Goal: Task Accomplishment & Management: Manage account settings

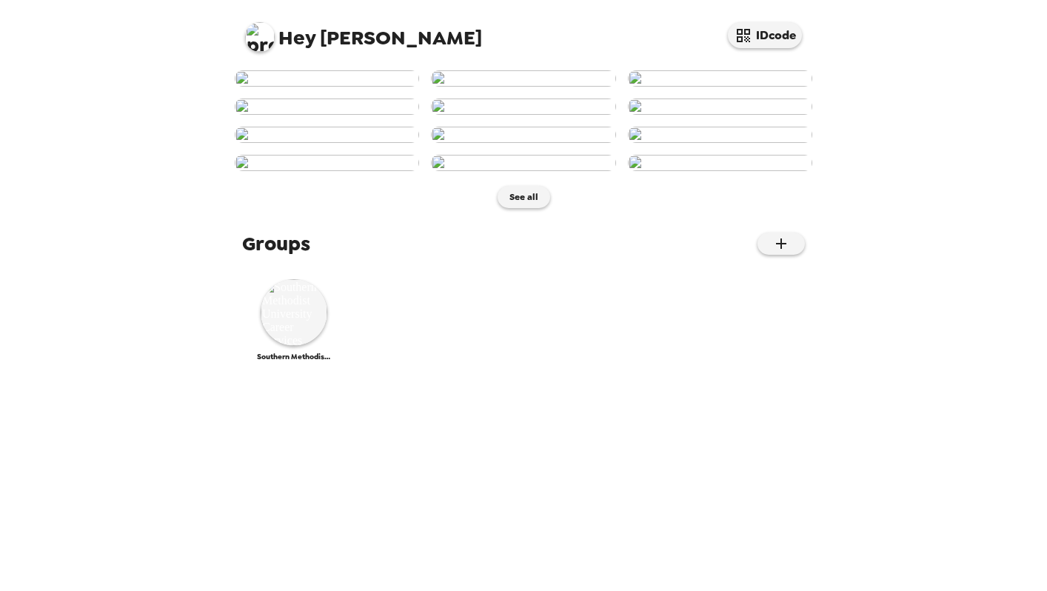
scroll to position [666, 0]
click at [287, 346] on img at bounding box center [294, 312] width 67 height 67
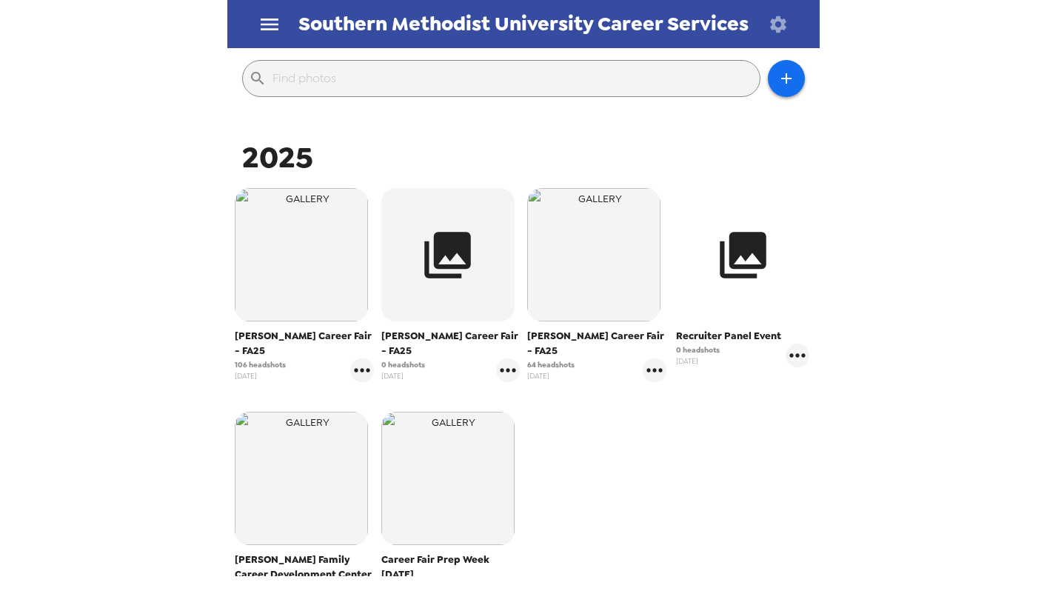
scroll to position [162, 0]
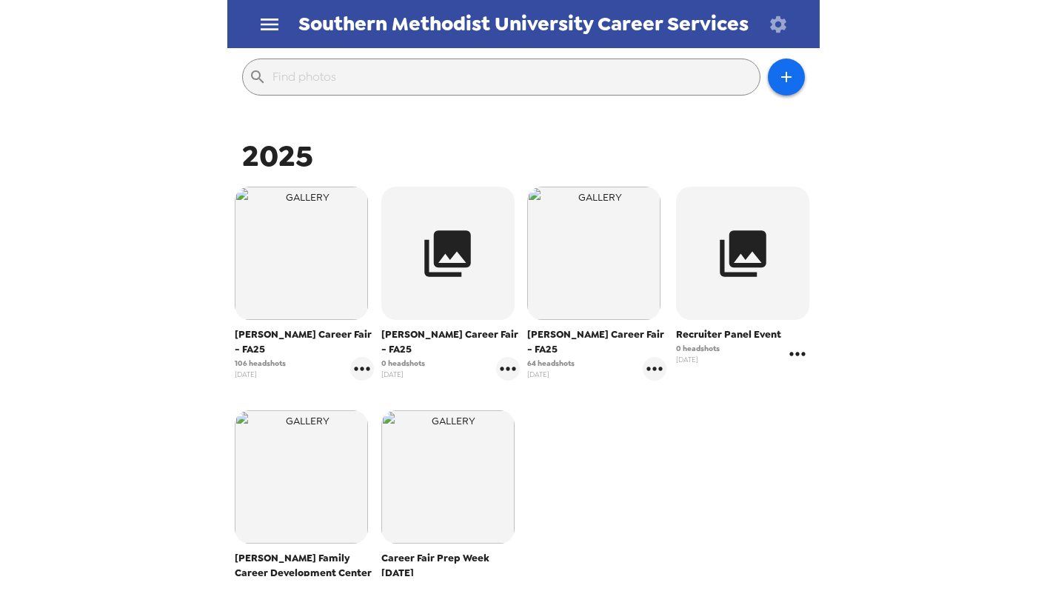
click at [792, 351] on icon "gallery menu" at bounding box center [797, 354] width 24 height 24
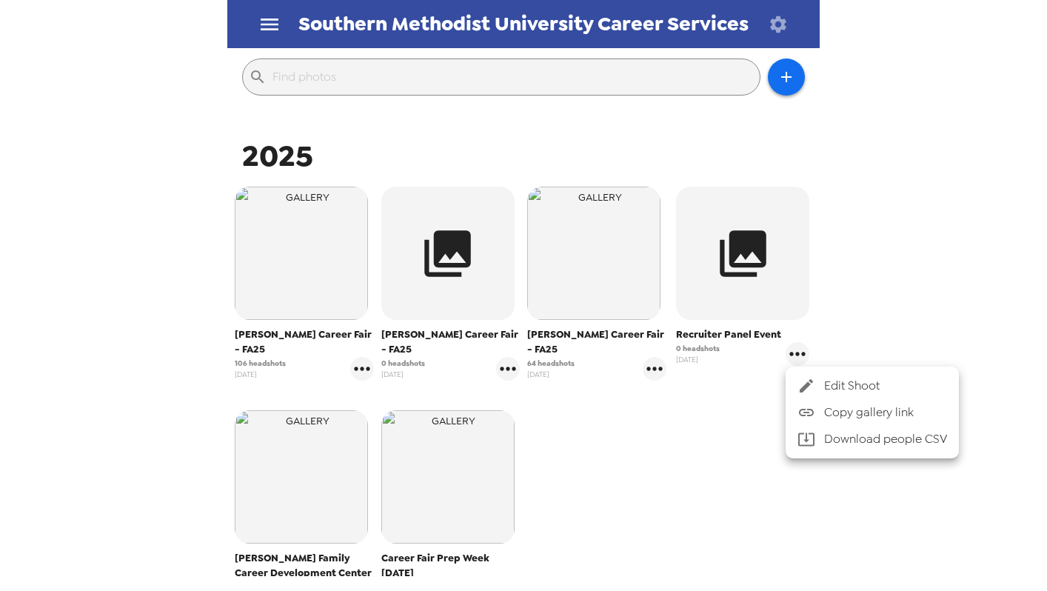
click at [830, 386] on span "Edit Shoot" at bounding box center [885, 386] width 123 height 18
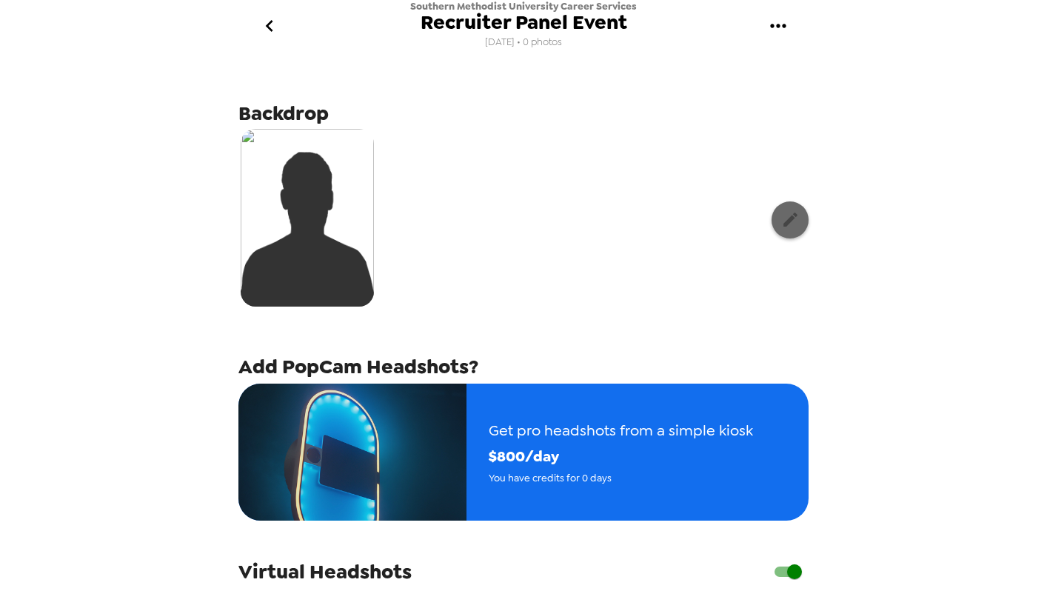
click at [783, 209] on button "button" at bounding box center [789, 219] width 37 height 37
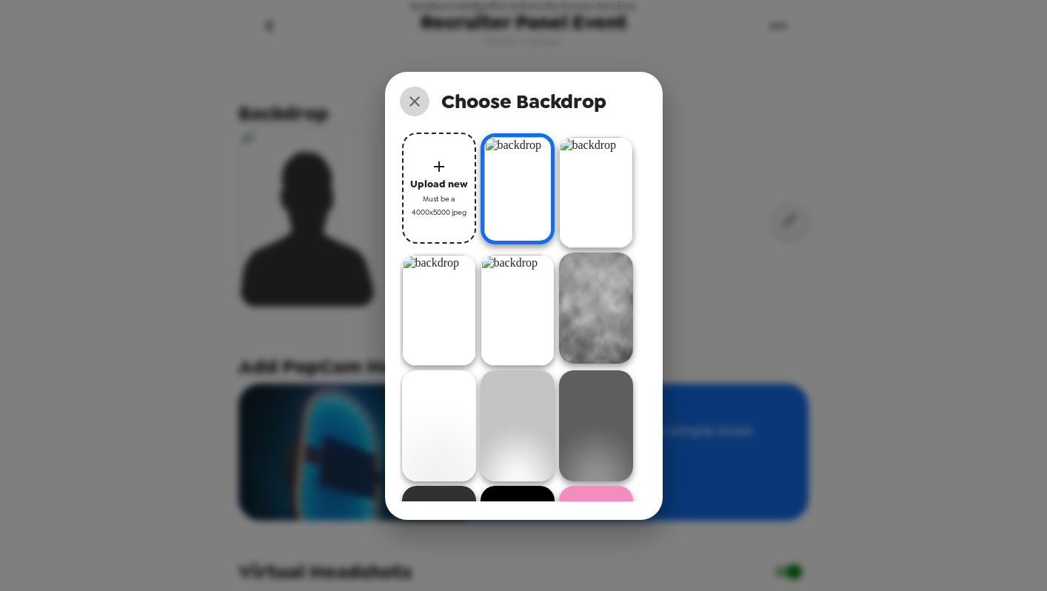
click at [416, 93] on icon "close" at bounding box center [415, 102] width 18 height 18
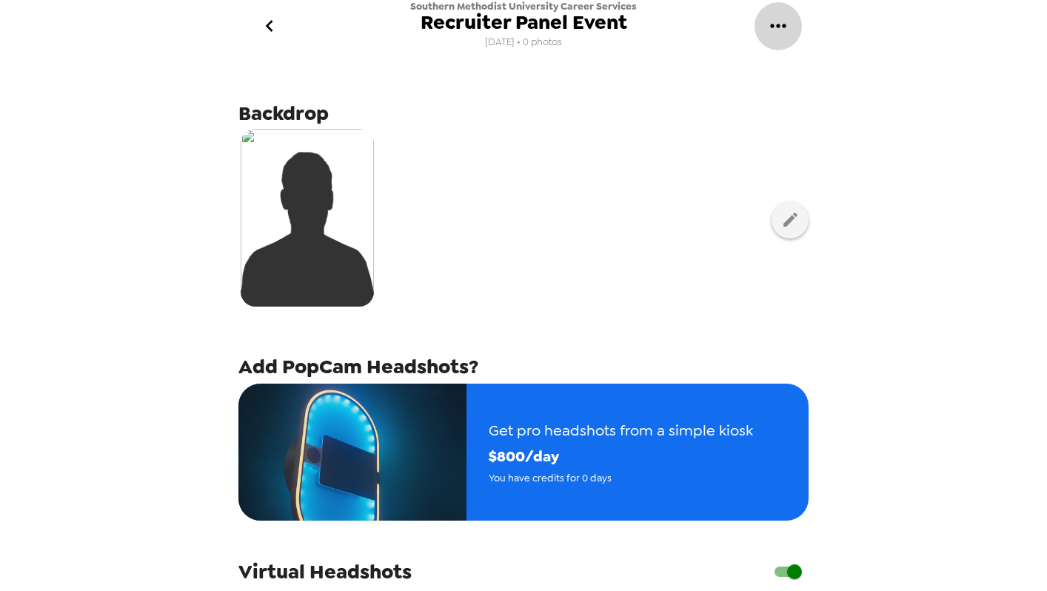
click at [773, 30] on icon "gallery menu" at bounding box center [778, 26] width 24 height 24
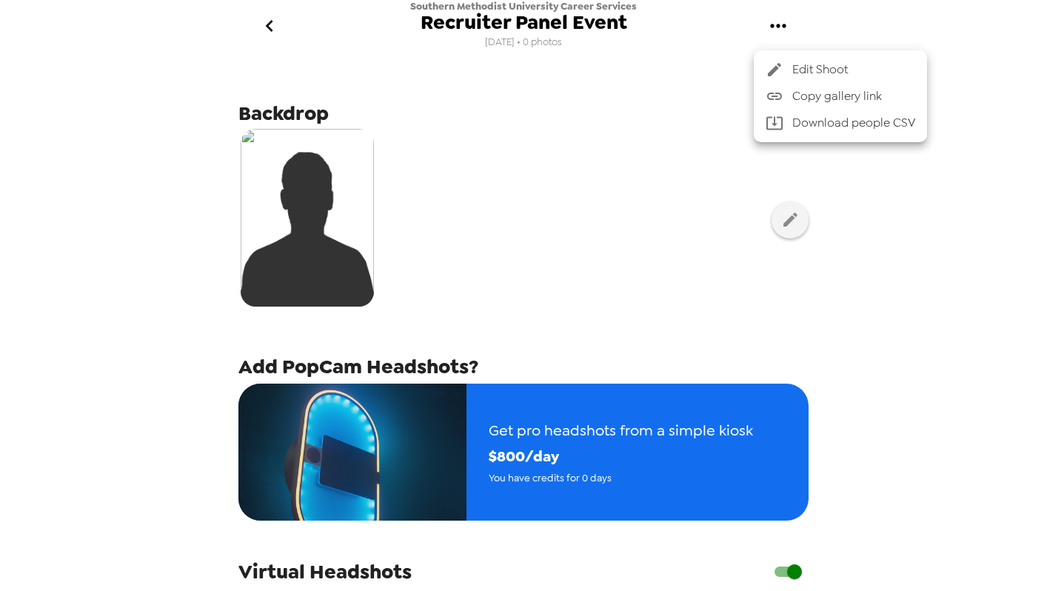
click at [789, 61] on div at bounding box center [778, 70] width 27 height 18
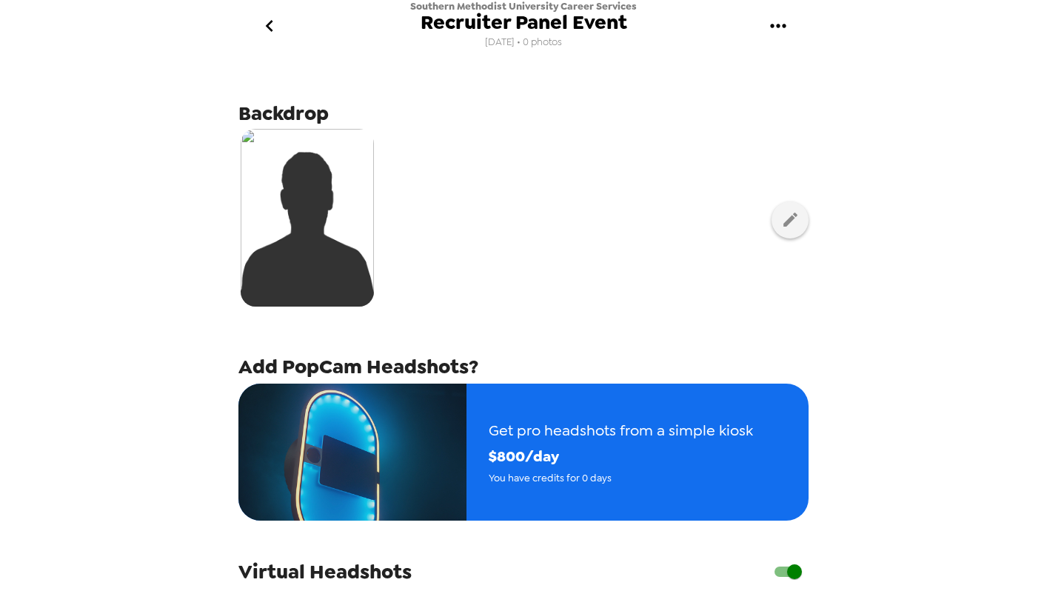
scroll to position [400, 0]
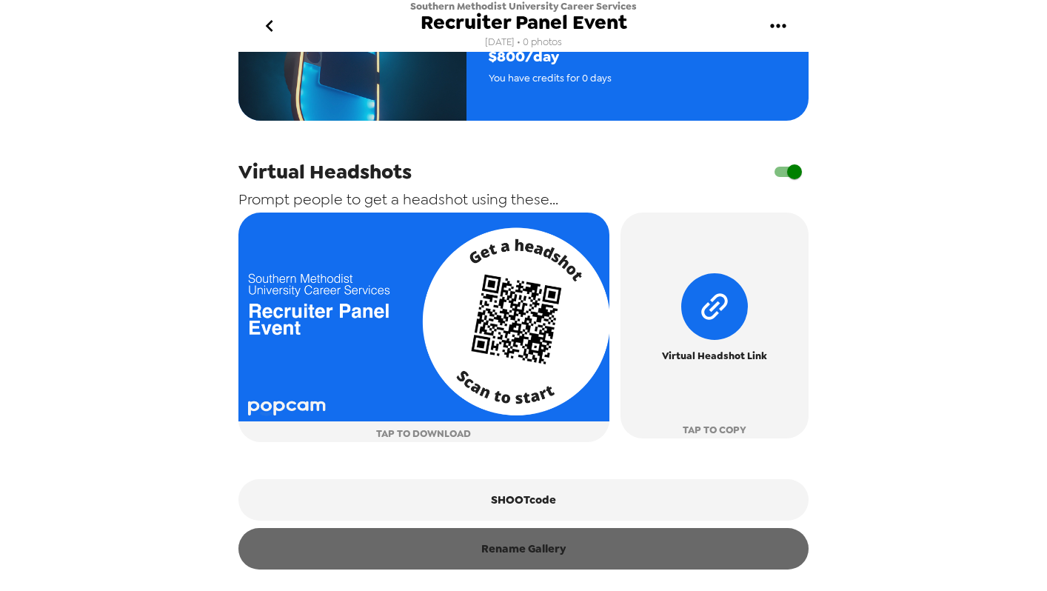
click at [563, 546] on button "Rename Gallery" at bounding box center [523, 548] width 570 height 41
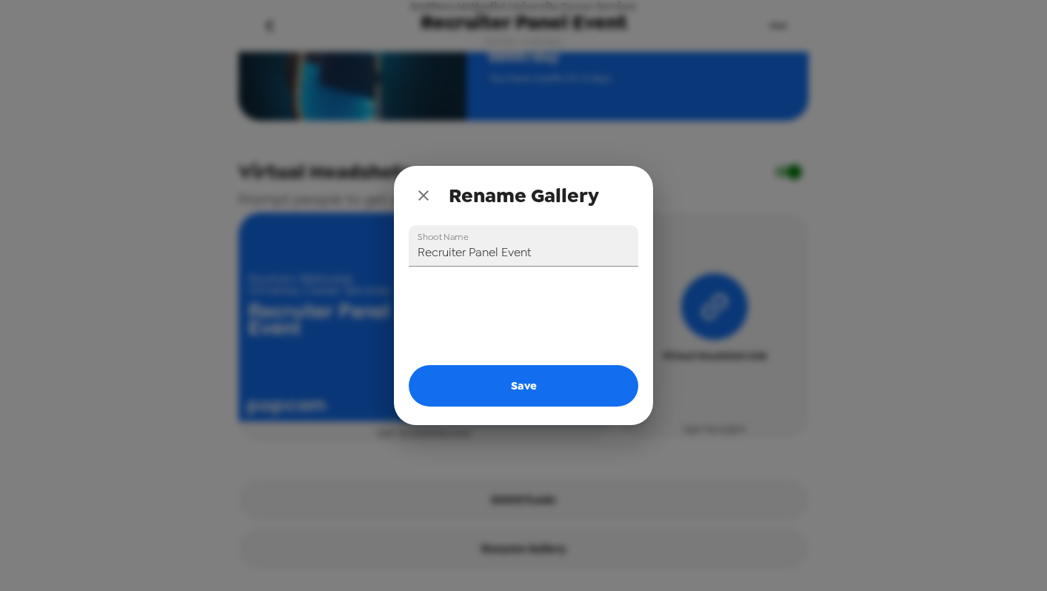
click at [440, 242] on label "Shoot Name" at bounding box center [443, 236] width 50 height 13
click at [440, 242] on input "Recruiter Panel Event" at bounding box center [523, 245] width 229 height 41
click at [440, 242] on label "Shoot Name" at bounding box center [443, 236] width 50 height 13
click at [440, 242] on input "Recruiter Panel Event" at bounding box center [523, 245] width 229 height 41
click at [441, 249] on input "Recruiter Panel Event" at bounding box center [523, 245] width 229 height 41
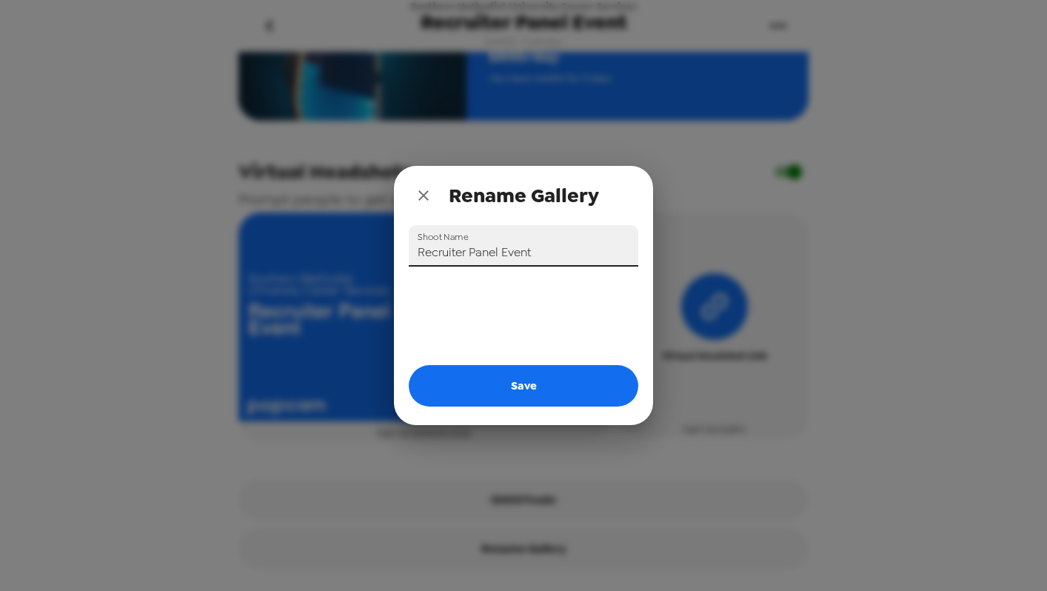
click at [441, 249] on input "Recruiter Panel Event" at bounding box center [523, 245] width 229 height 41
drag, startPoint x: 542, startPoint y: 255, endPoint x: 380, endPoint y: 255, distance: 162.1
click at [379, 255] on div "Rename Gallery Shoot Name Recruiter Panel Event Save" at bounding box center [523, 295] width 1047 height 591
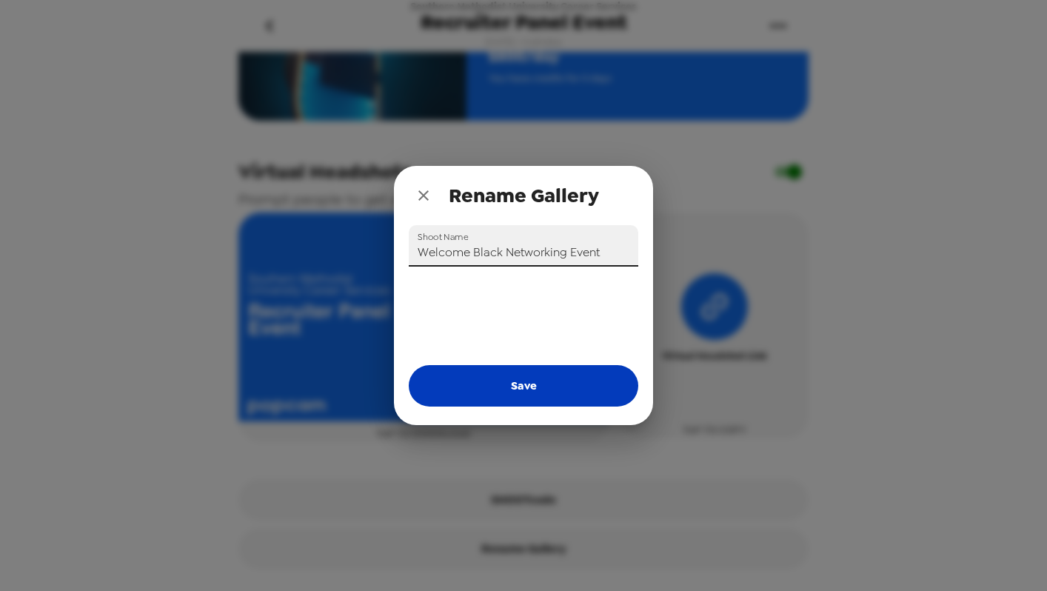
click at [581, 390] on button "Save" at bounding box center [523, 385] width 229 height 41
type input "Recruiter Panel Event"
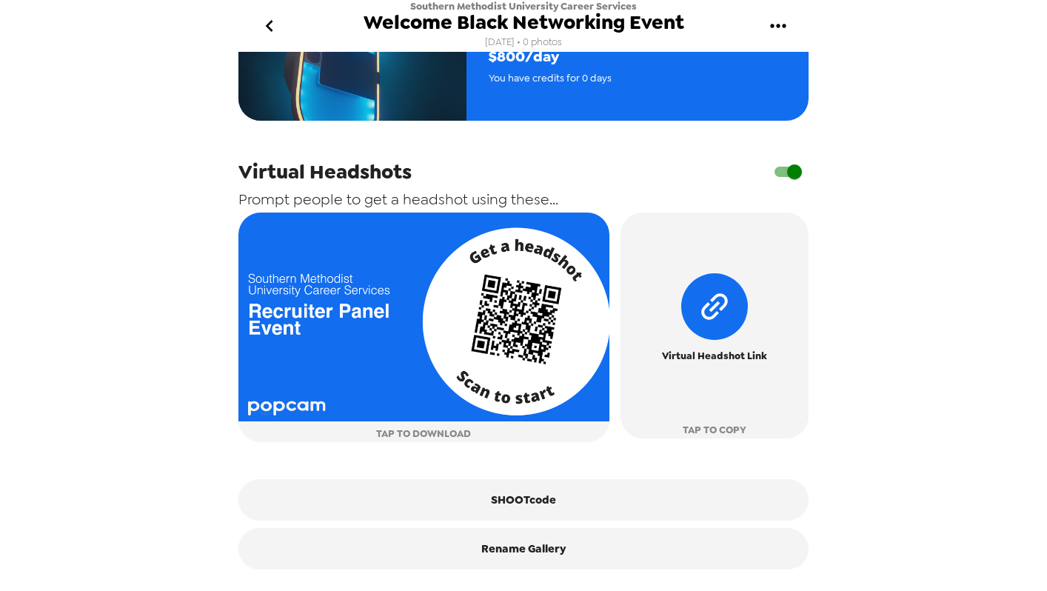
click at [780, 172] on input "checkbox" at bounding box center [794, 172] width 84 height 28
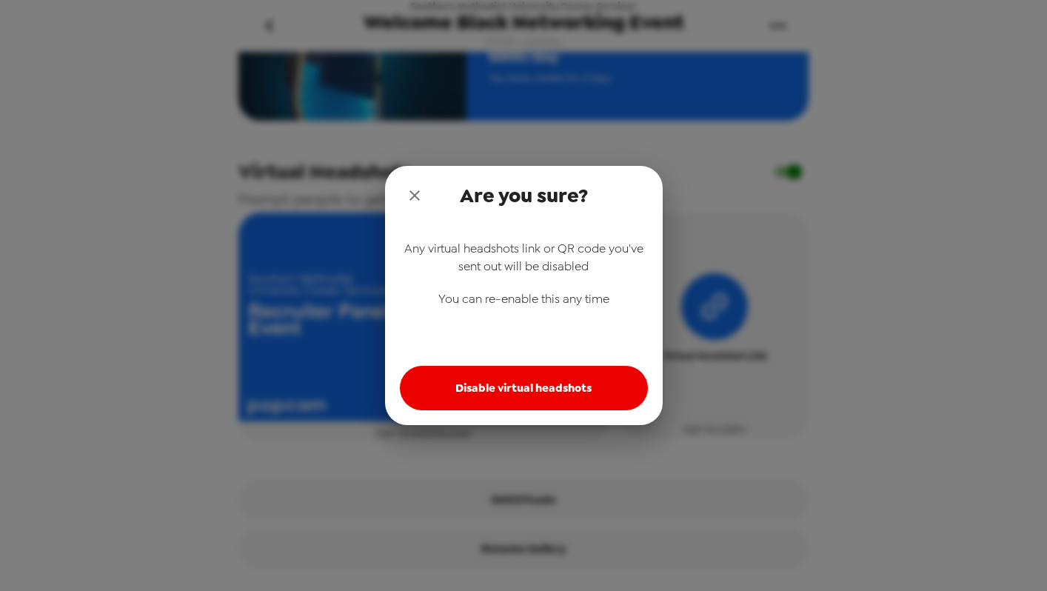
click at [528, 378] on button "Disable virtual headshots" at bounding box center [524, 388] width 248 height 44
checkbox input "false"
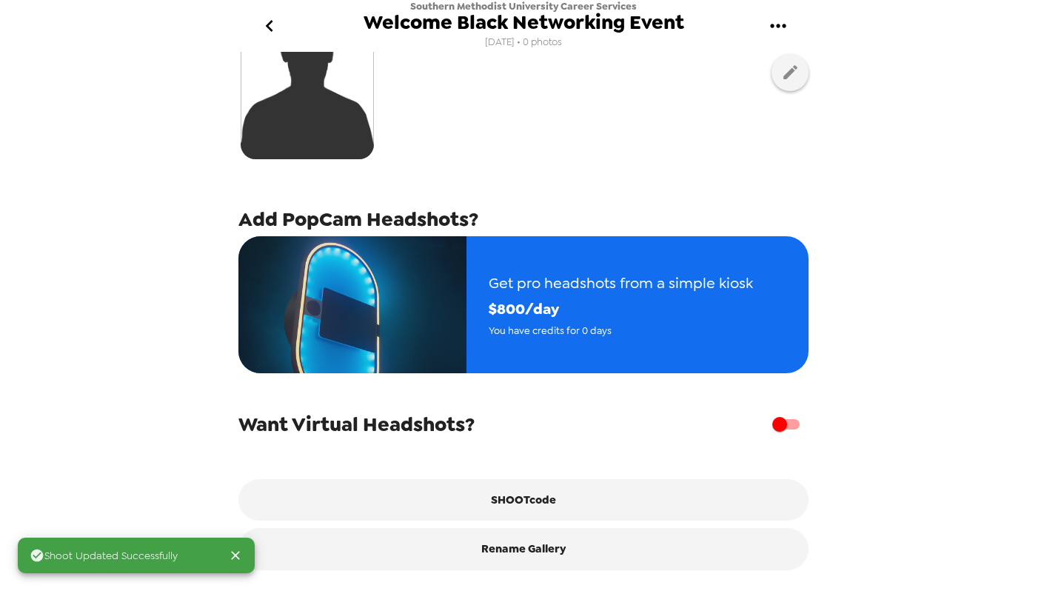
scroll to position [0, 0]
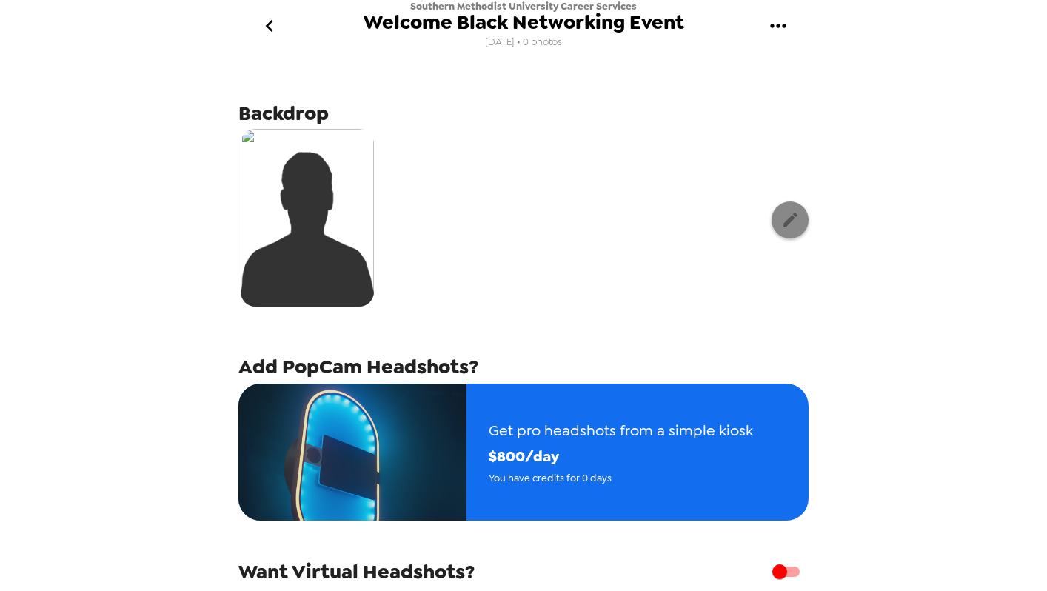
click at [791, 221] on icon "button" at bounding box center [790, 219] width 14 height 14
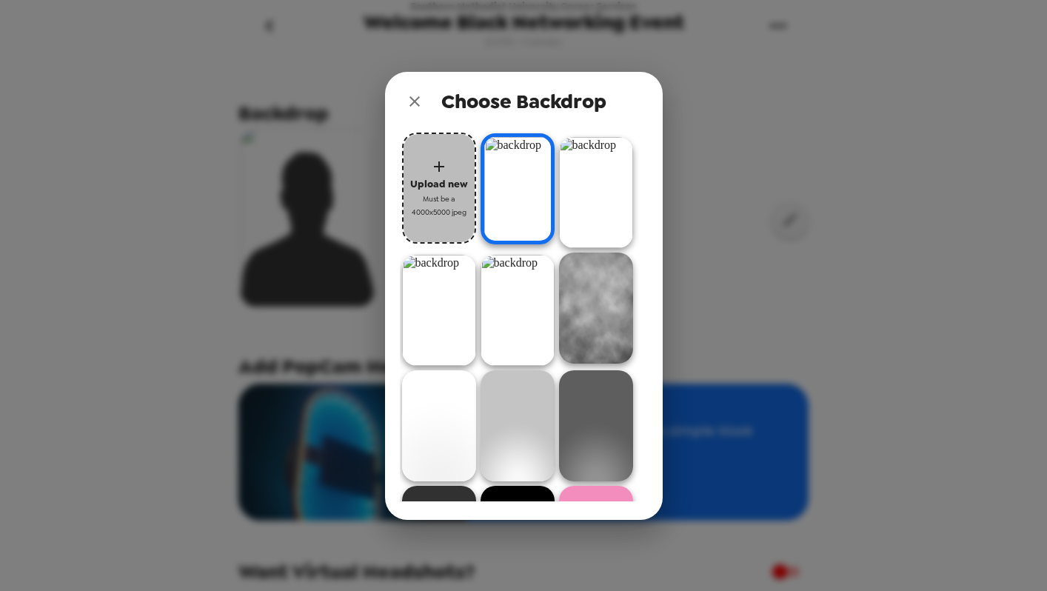
click at [445, 179] on span "Upload new" at bounding box center [439, 183] width 58 height 17
click at [436, 167] on icon "button" at bounding box center [439, 167] width 18 height 18
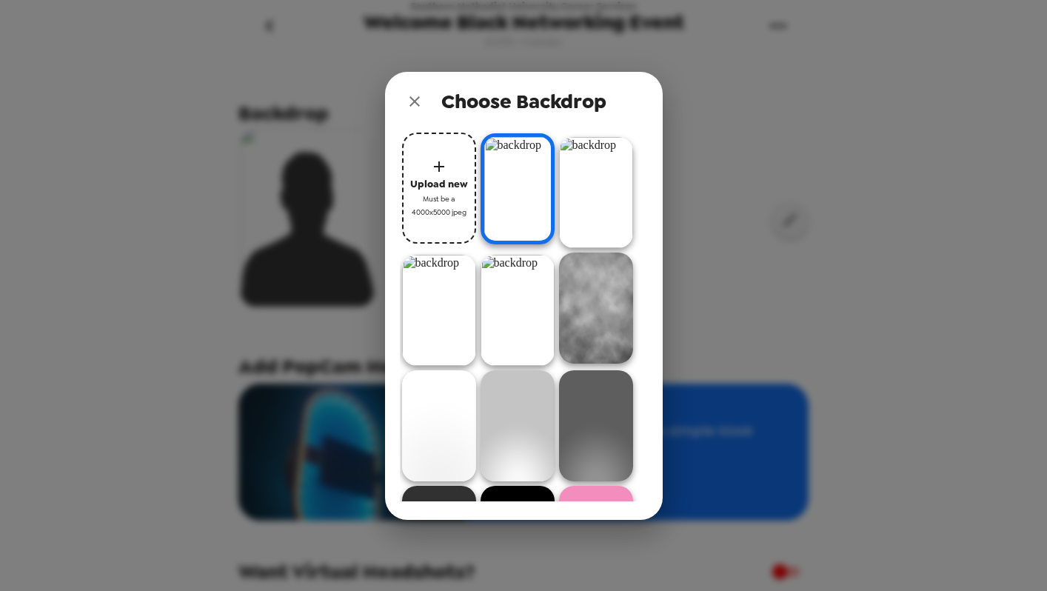
click at [432, 164] on icon "button" at bounding box center [439, 167] width 18 height 18
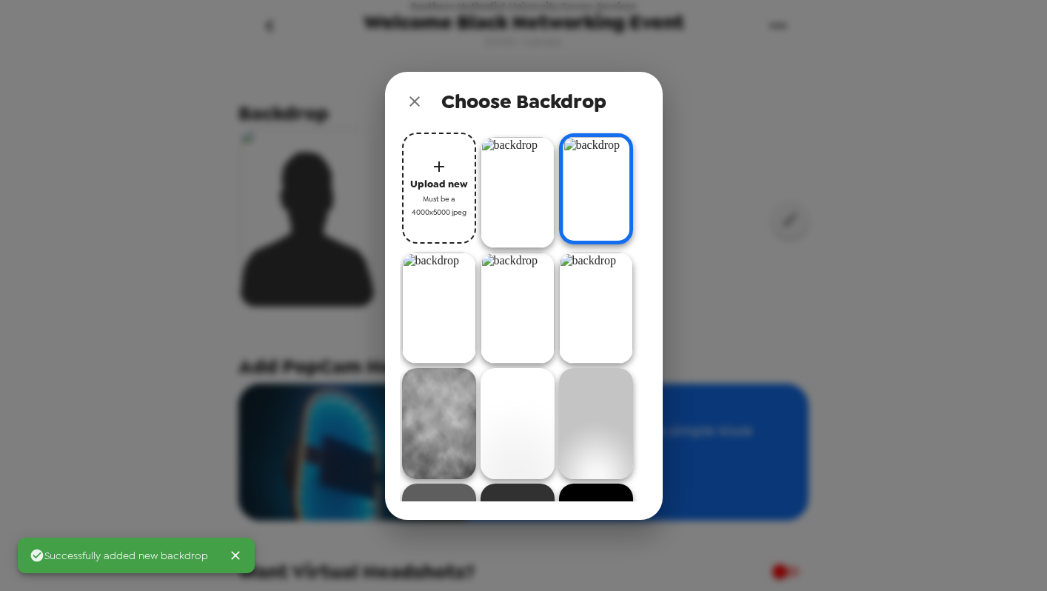
click at [540, 204] on img at bounding box center [517, 192] width 74 height 111
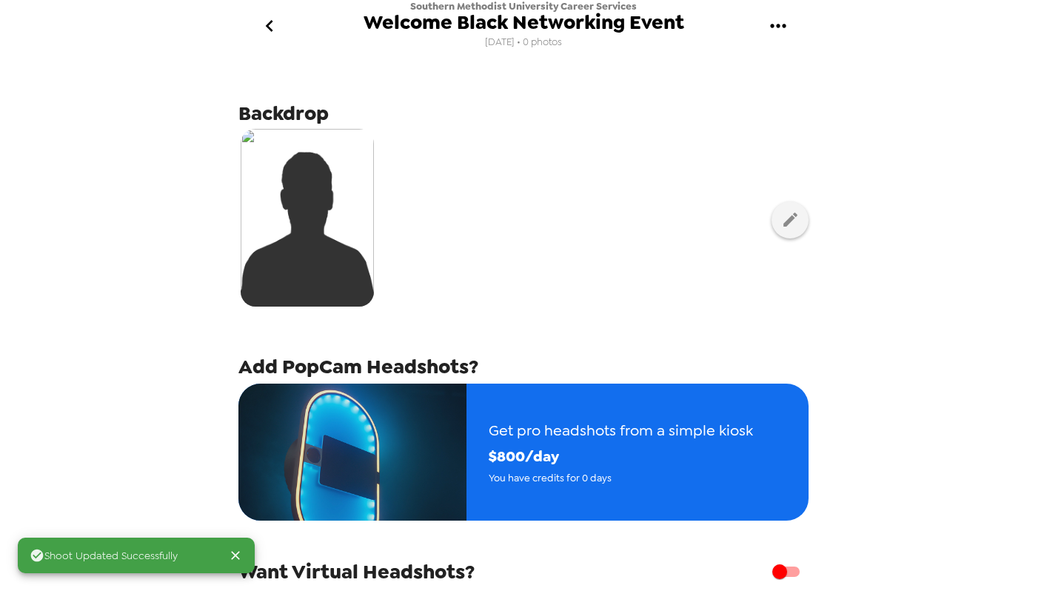
click at [894, 170] on div "Shoot Updated Successfully Southern Methodist University Career Services Welcom…" at bounding box center [523, 295] width 1047 height 591
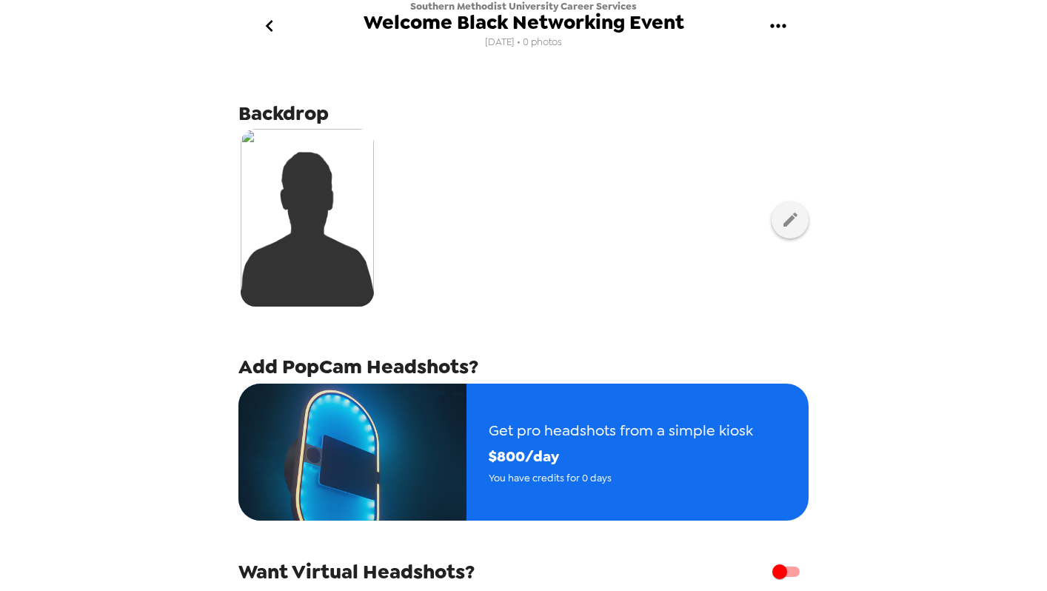
click at [781, 21] on icon "gallery menu" at bounding box center [778, 26] width 24 height 24
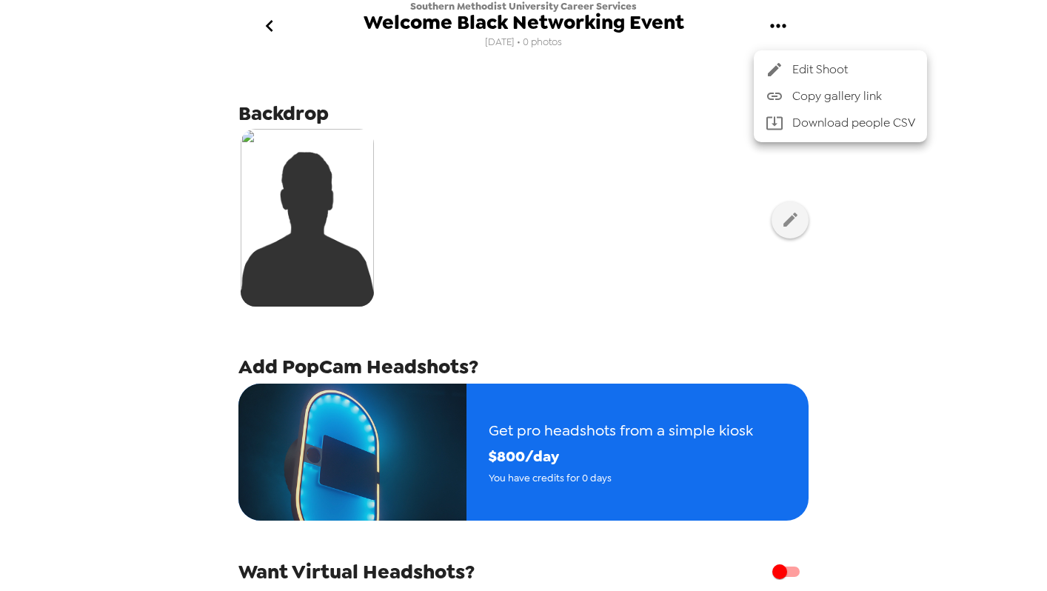
click at [794, 67] on span "Edit Shoot" at bounding box center [853, 70] width 123 height 18
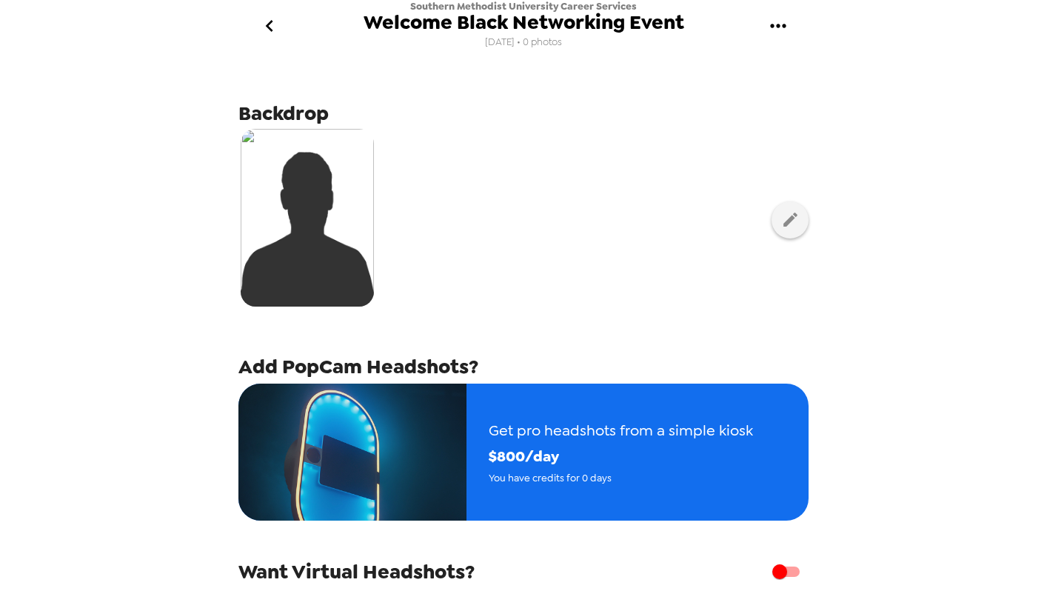
click at [768, 22] on icon "gallery menu" at bounding box center [778, 26] width 24 height 24
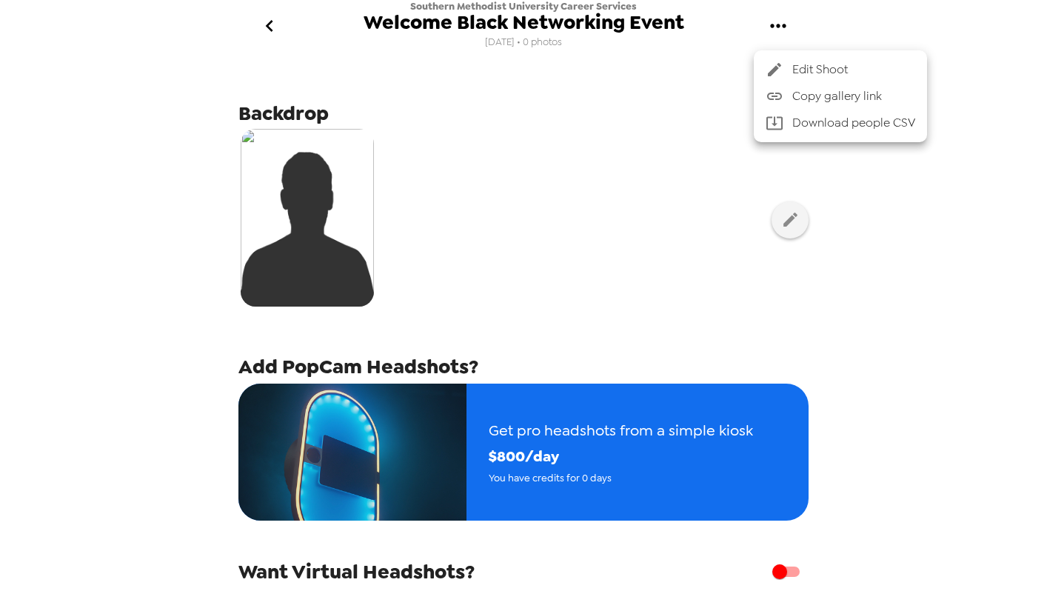
click at [692, 135] on div at bounding box center [523, 295] width 1047 height 591
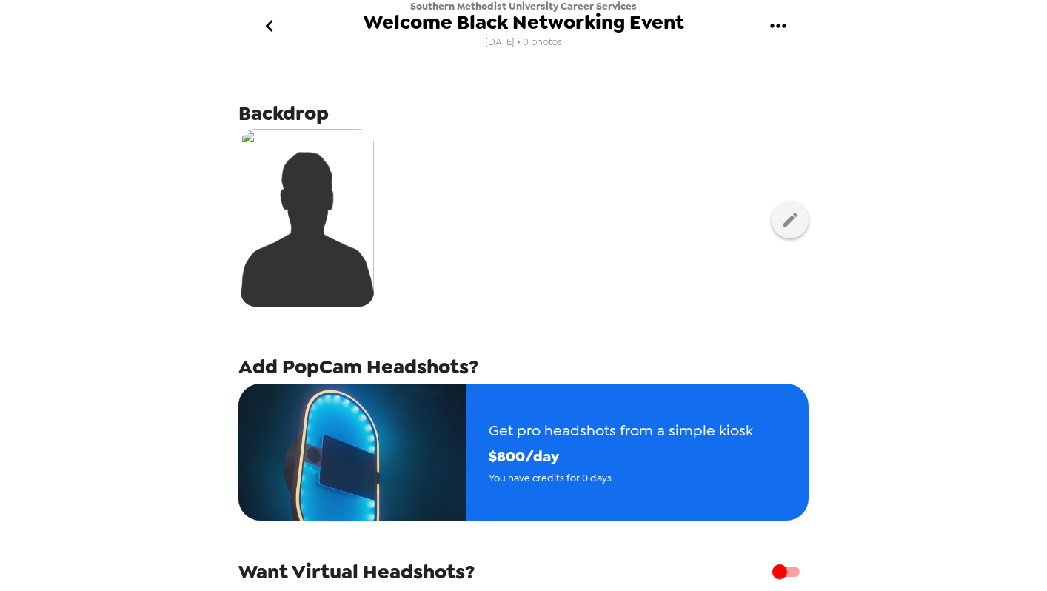
scroll to position [147, 0]
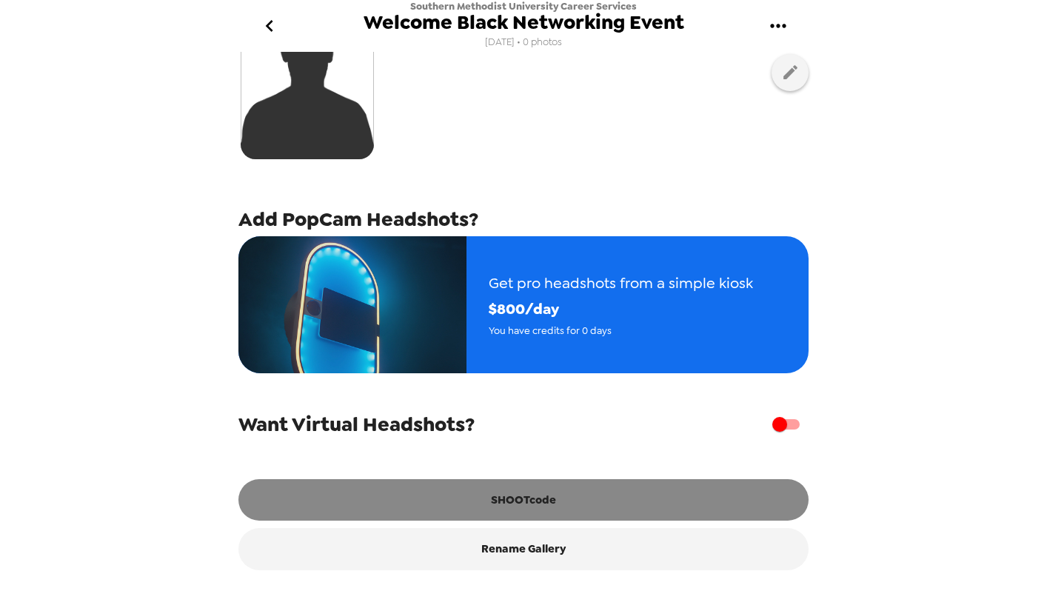
click at [582, 493] on button "SHOOTcode" at bounding box center [523, 499] width 570 height 41
